Goal: Information Seeking & Learning: Find specific fact

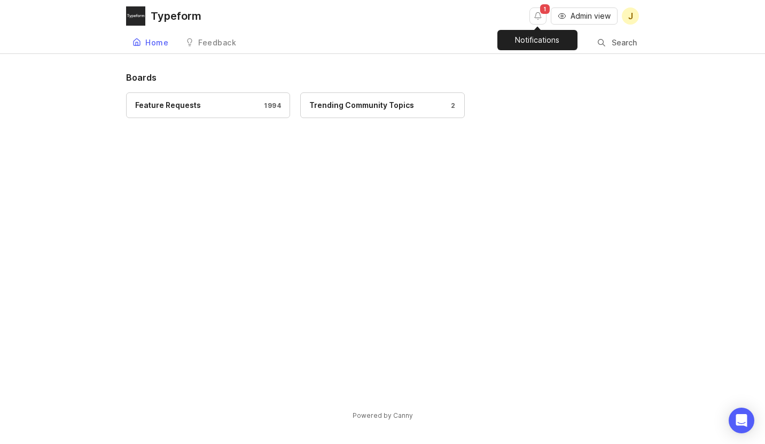
click at [537, 23] on button "Notifications" at bounding box center [537, 15] width 17 height 17
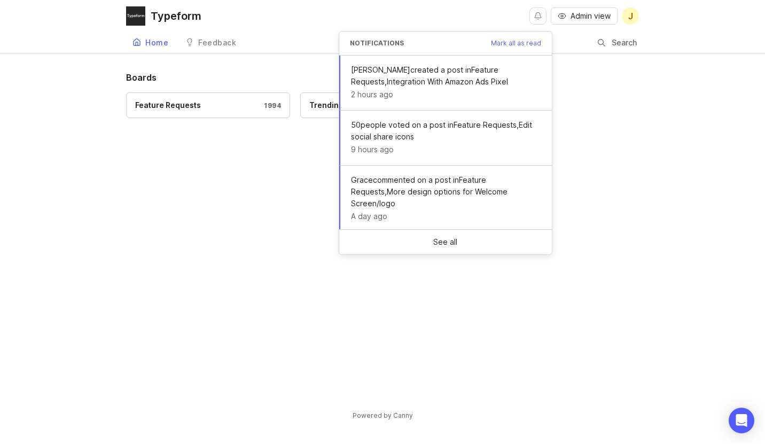
click at [537, 23] on button "Notifications" at bounding box center [537, 15] width 17 height 17
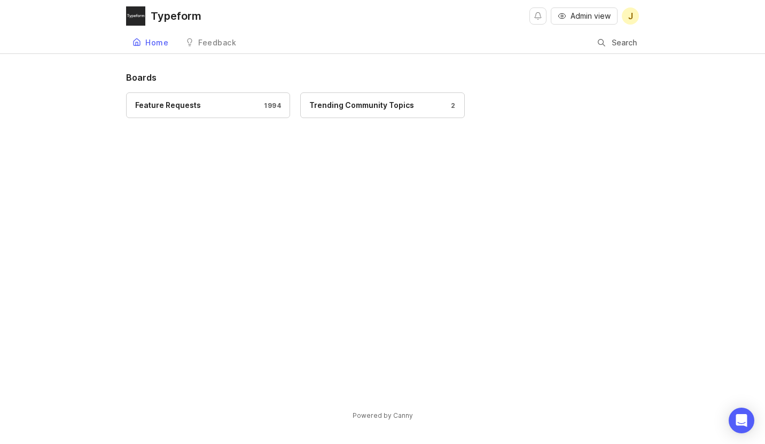
click at [600, 40] on div at bounding box center [601, 43] width 7 height 9
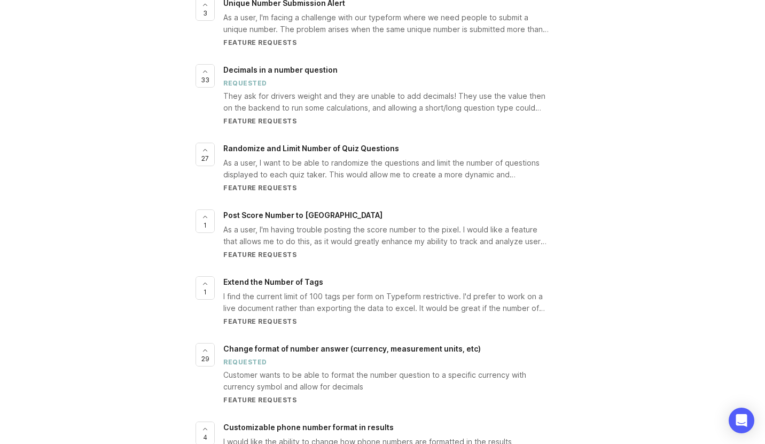
scroll to position [2180, 0]
type input "matrix number"
